Goal: Entertainment & Leisure: Consume media (video, audio)

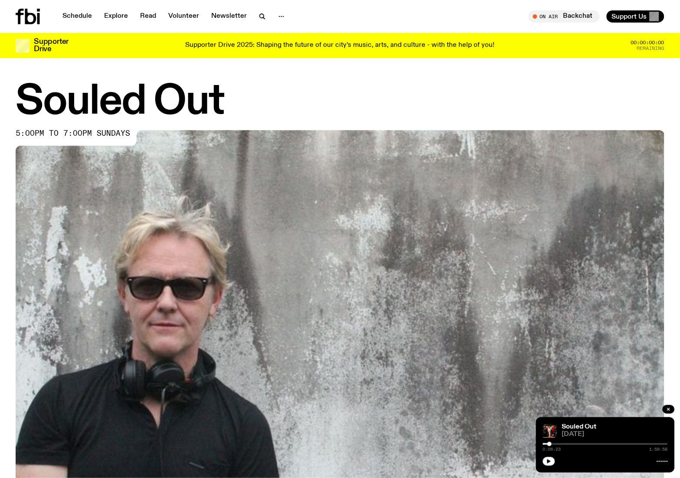
click at [550, 462] on icon "button" at bounding box center [550, 461] width 4 height 4
click at [69, 18] on link "Schedule" at bounding box center [77, 16] width 40 height 12
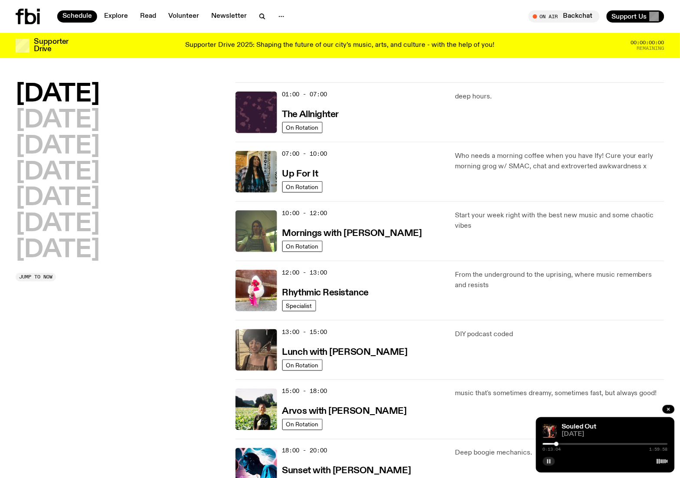
click at [548, 463] on icon "button" at bounding box center [549, 461] width 5 height 5
click at [553, 464] on button "button" at bounding box center [549, 461] width 12 height 9
click at [68, 254] on h2 "[DATE]" at bounding box center [58, 250] width 84 height 24
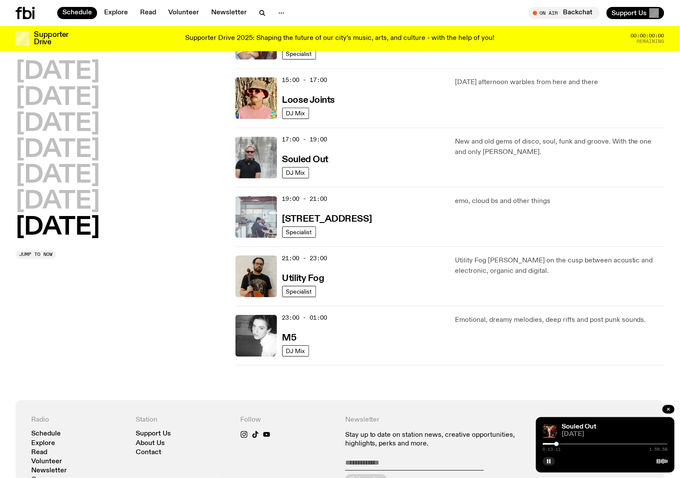
scroll to position [369, 0]
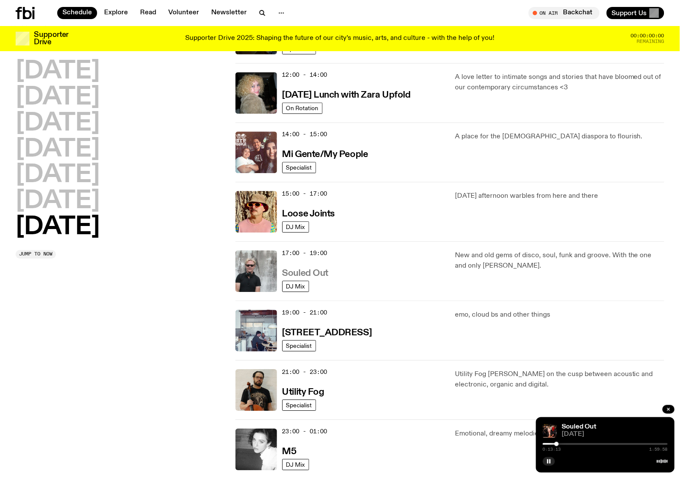
click at [311, 273] on h3 "Souled Out" at bounding box center [305, 273] width 46 height 9
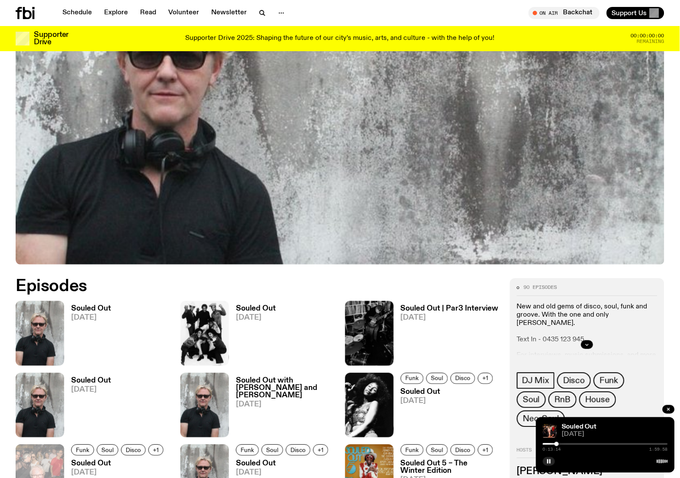
scroll to position [456, 0]
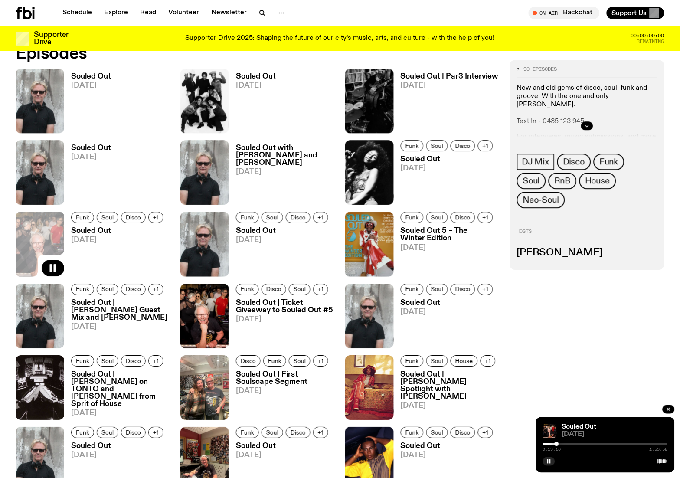
click at [80, 83] on span "[DATE]" at bounding box center [91, 85] width 40 height 7
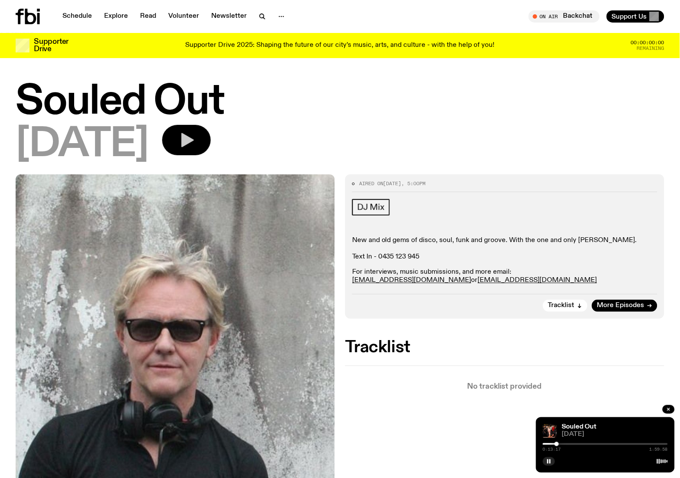
click at [195, 142] on icon "button" at bounding box center [186, 139] width 17 height 17
